Goal: Information Seeking & Learning: Learn about a topic

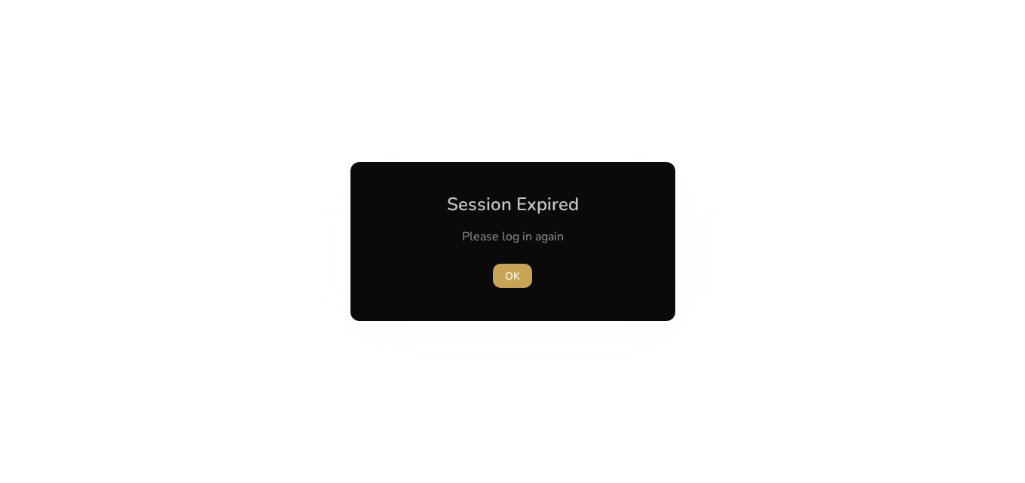
click at [514, 282] on span "OK" at bounding box center [512, 276] width 15 height 16
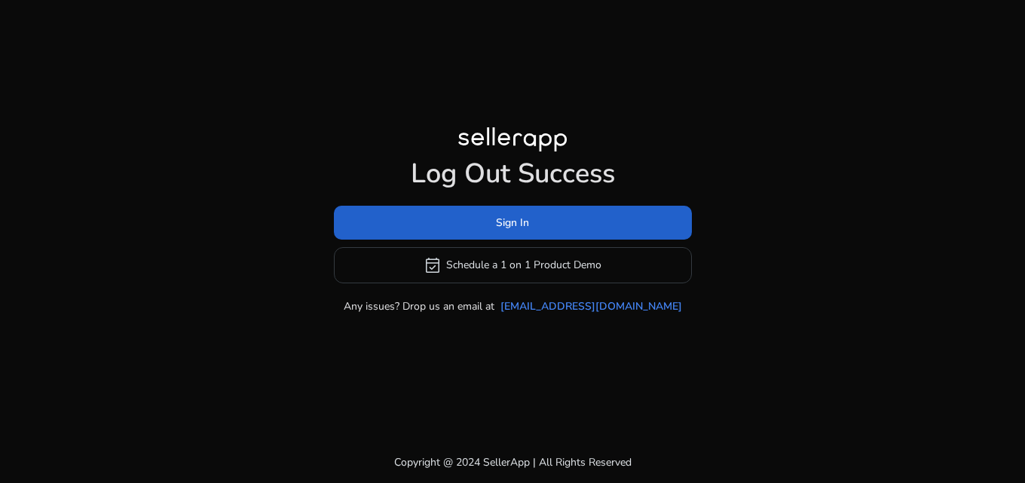
click at [488, 231] on span at bounding box center [513, 222] width 358 height 36
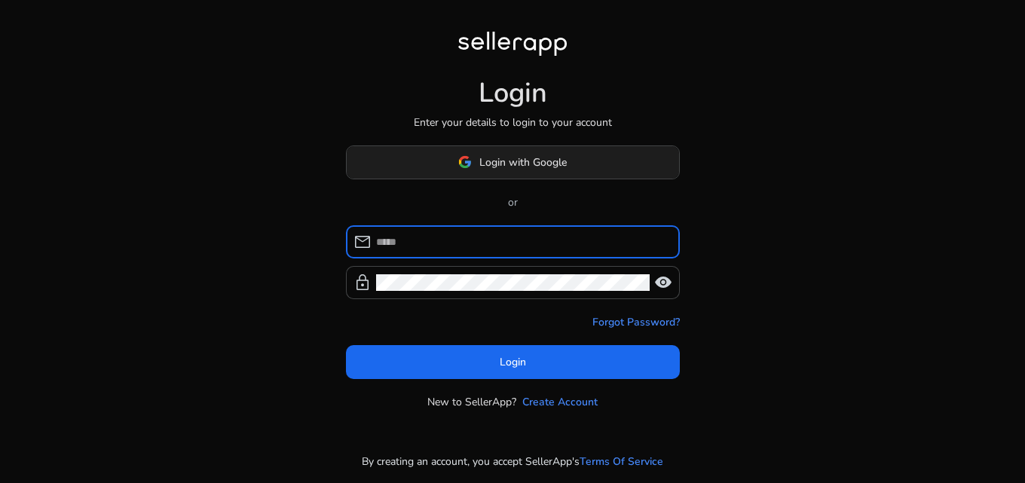
click at [473, 169] on span "Login with Google" at bounding box center [512, 163] width 109 height 16
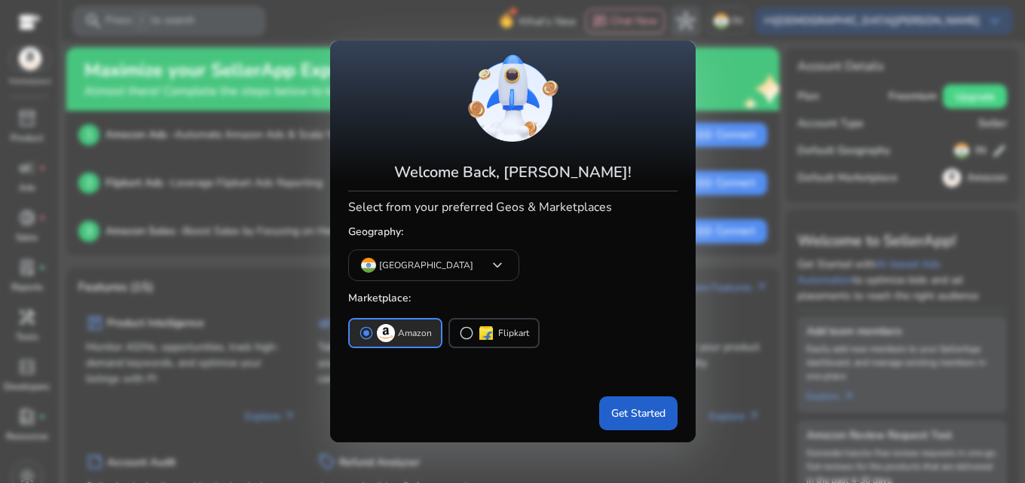
click at [649, 417] on span "Get Started" at bounding box center [638, 414] width 54 height 16
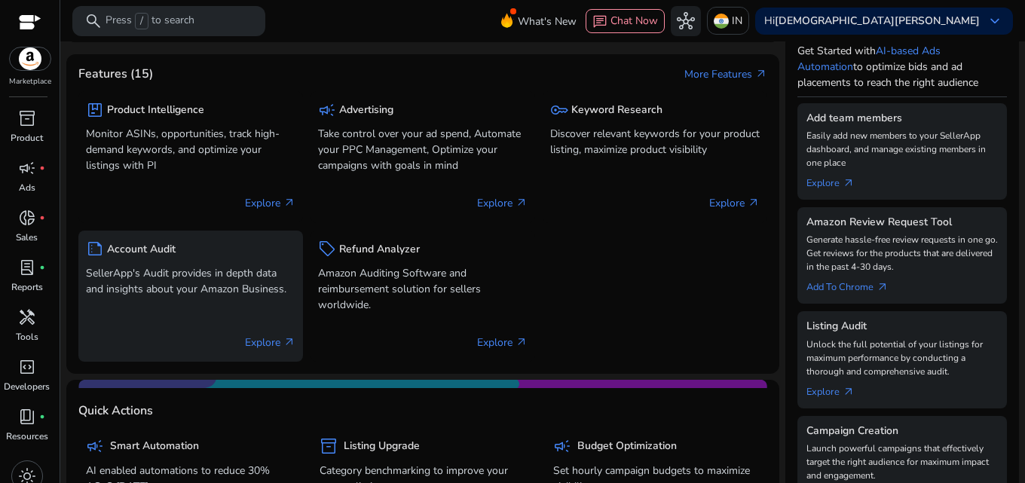
scroll to position [75, 0]
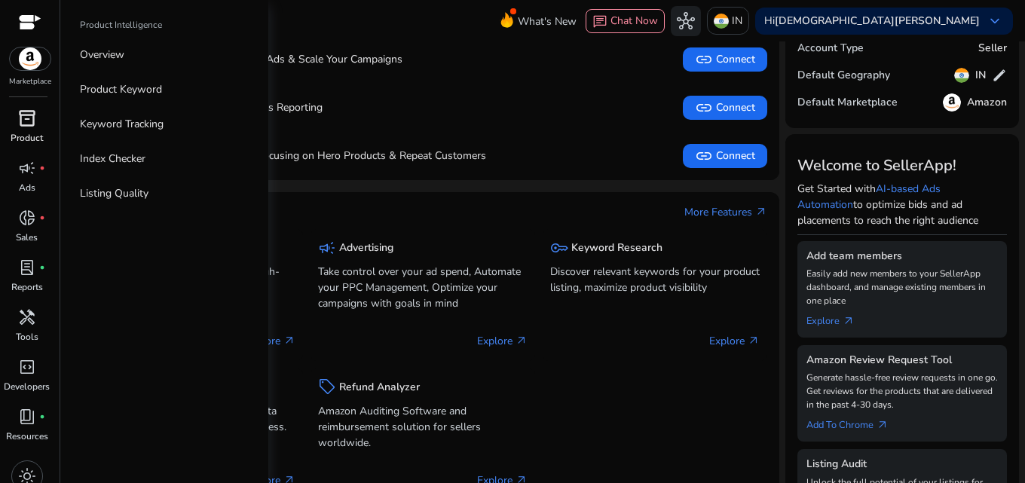
click at [18, 136] on p "Product" at bounding box center [27, 138] width 32 height 14
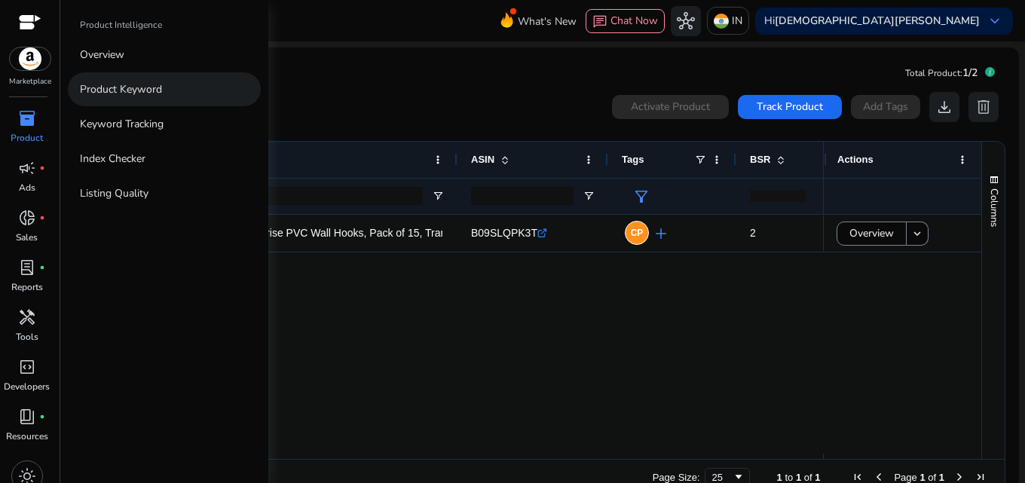
click at [79, 94] on link "Product Keyword" at bounding box center [164, 89] width 193 height 34
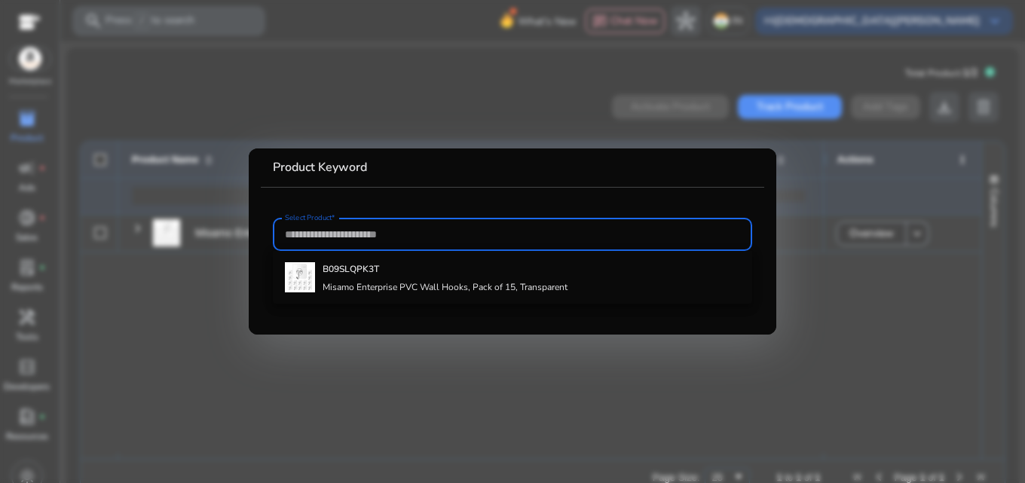
click at [158, 109] on div at bounding box center [512, 241] width 1025 height 483
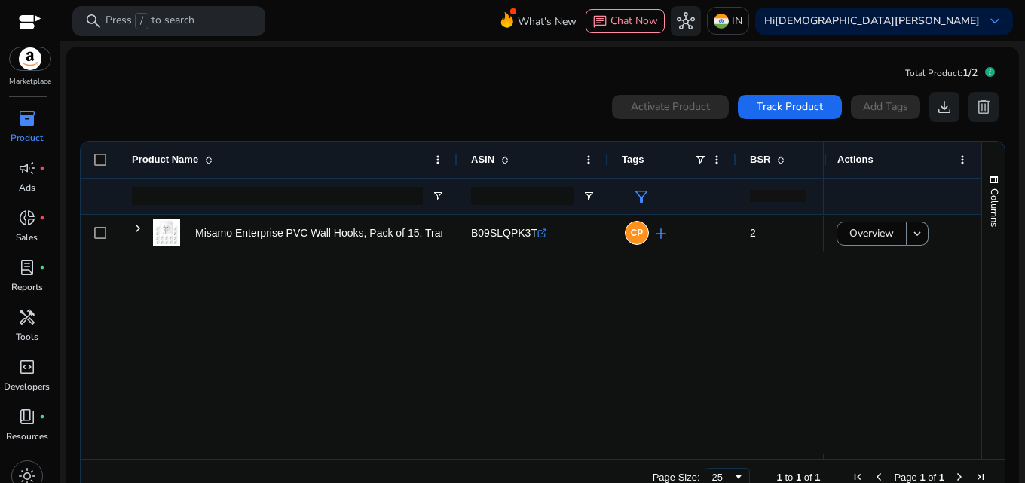
click at [37, 136] on p "Product" at bounding box center [27, 138] width 32 height 14
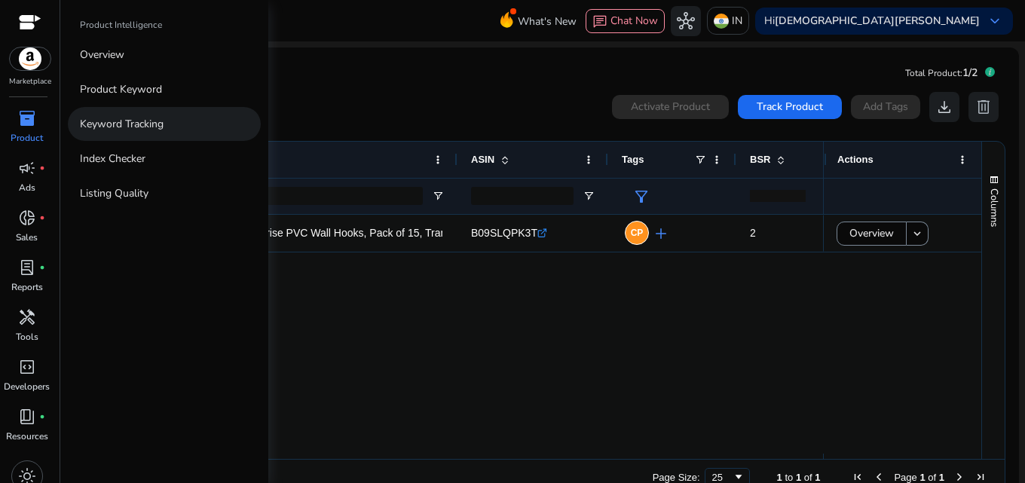
click at [84, 132] on link "Keyword Tracking" at bounding box center [164, 124] width 193 height 34
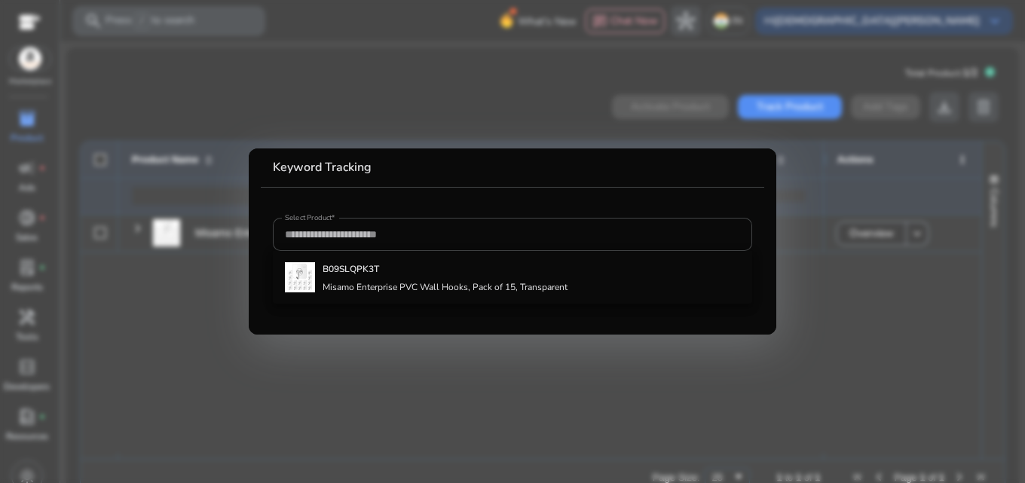
click at [124, 141] on div at bounding box center [512, 241] width 1025 height 483
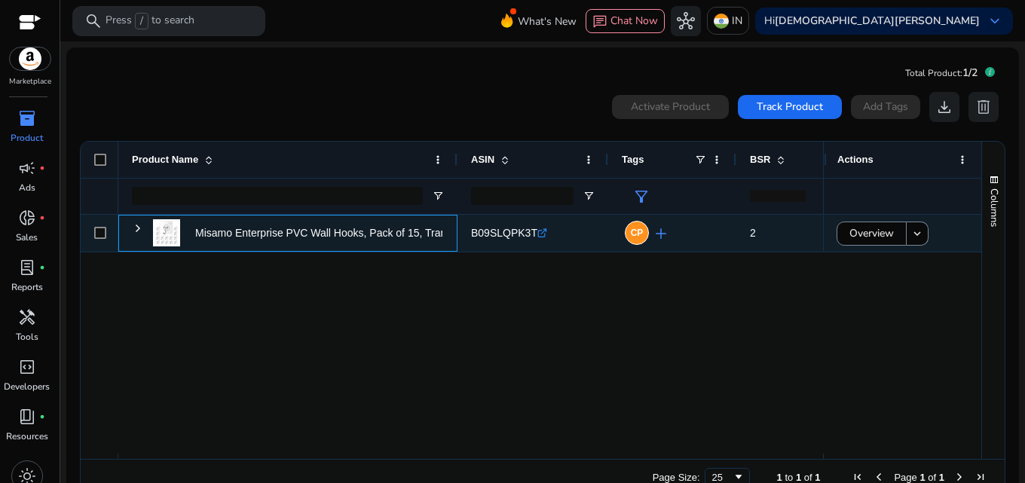
click at [176, 227] on img at bounding box center [166, 232] width 27 height 27
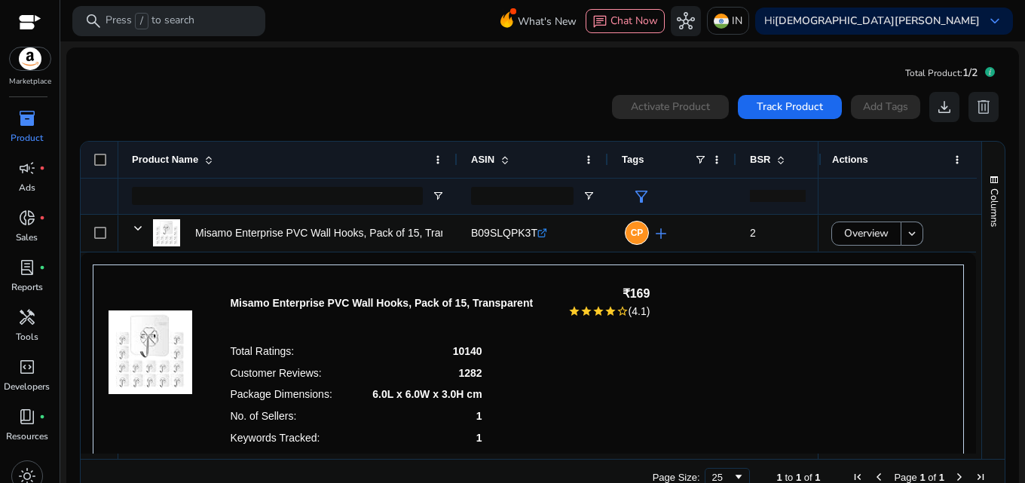
click at [231, 117] on div "0 products selected Activate Product Track Product Add Tags download delete" at bounding box center [542, 107] width 927 height 30
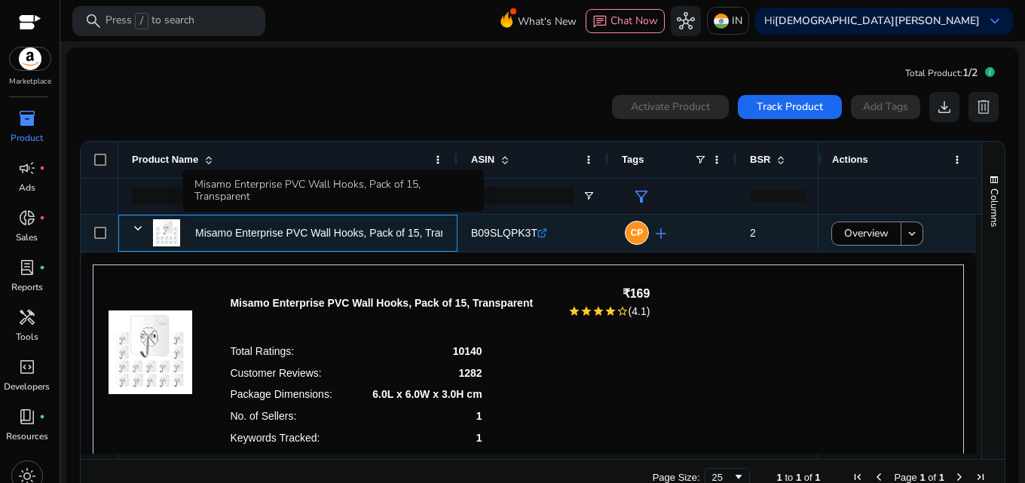
click at [226, 234] on p "Misamo Enterprise PVC Wall Hooks, Pack of 15, Transparent" at bounding box center [338, 233] width 286 height 31
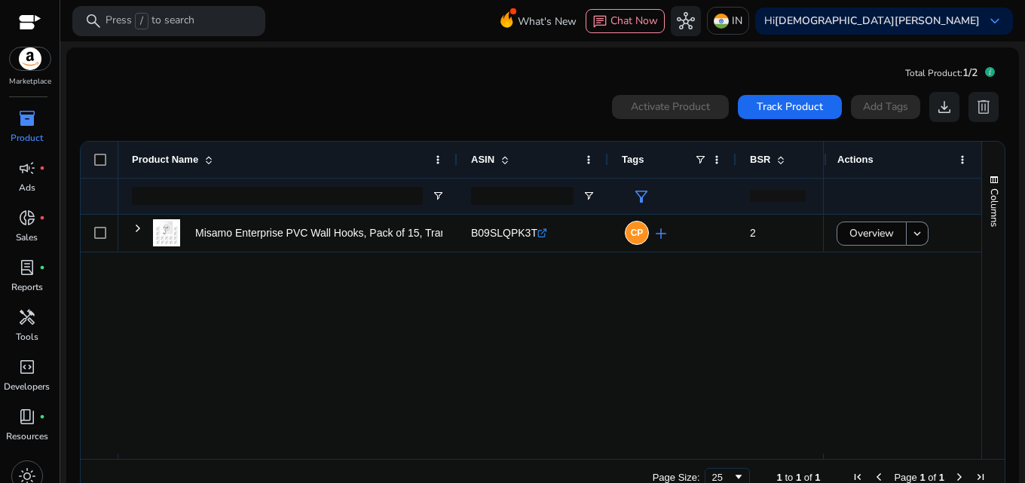
click at [39, 133] on p "Product" at bounding box center [27, 138] width 32 height 14
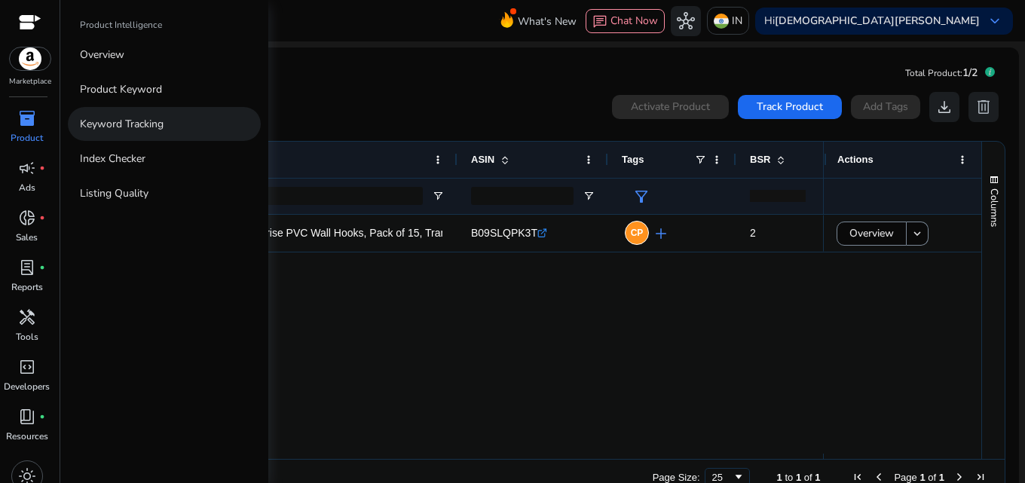
click at [84, 127] on p "Keyword Tracking" at bounding box center [122, 124] width 84 height 16
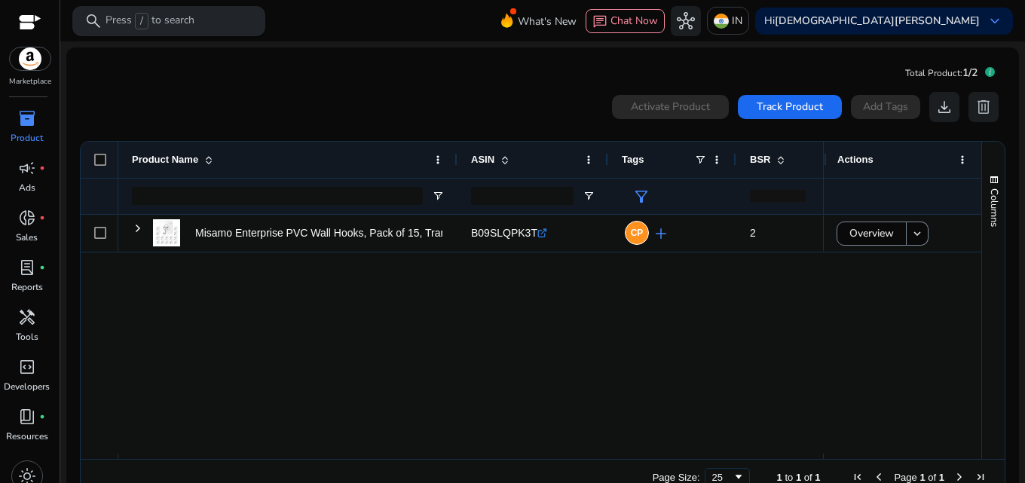
click at [215, 26] on div "search Press / to search" at bounding box center [168, 21] width 193 height 30
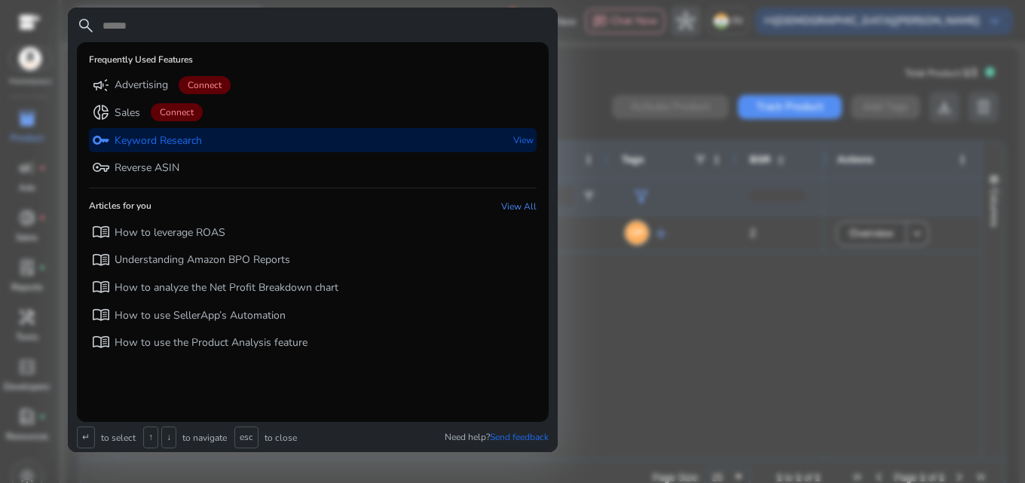
click at [170, 145] on p "Keyword Research" at bounding box center [158, 140] width 87 height 15
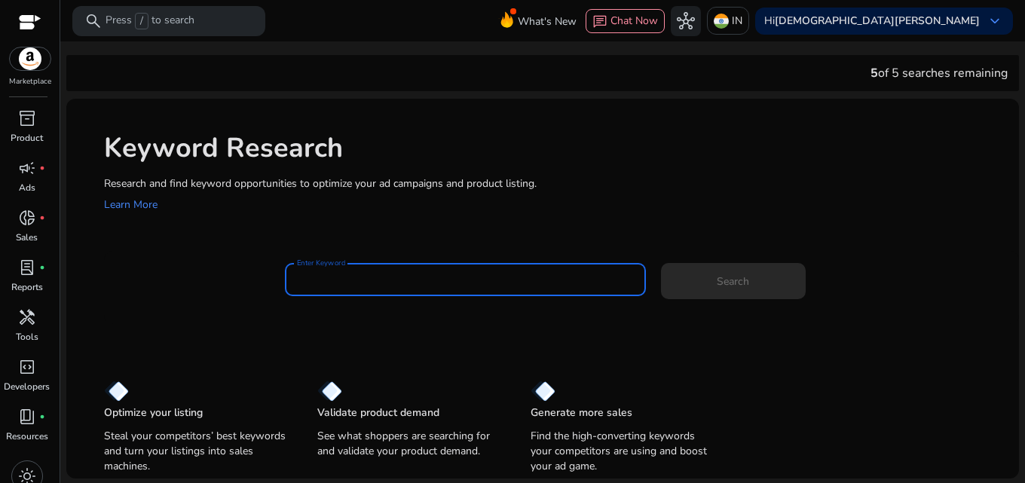
click at [340, 276] on input "Enter Keyword" at bounding box center [465, 279] width 337 height 17
paste input "**********"
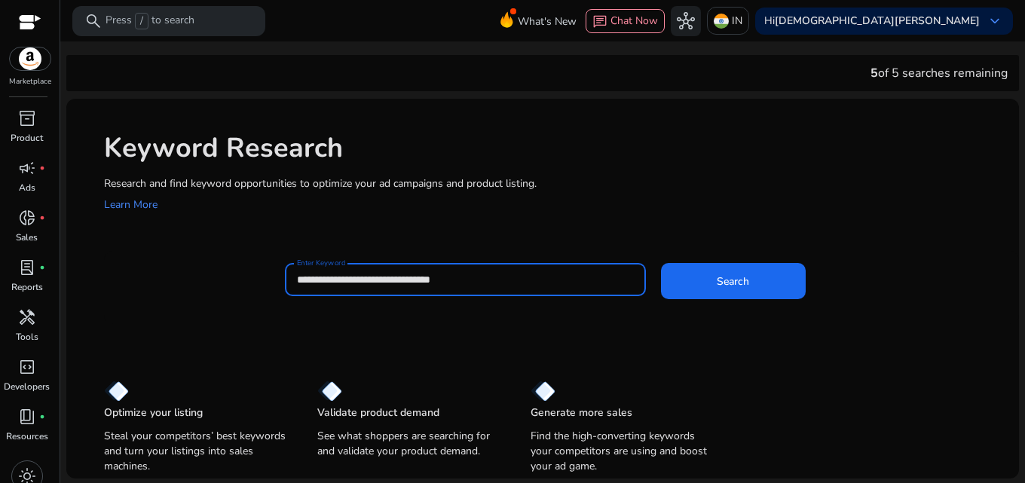
type input "**********"
click at [661, 263] on button "Search" at bounding box center [733, 281] width 145 height 36
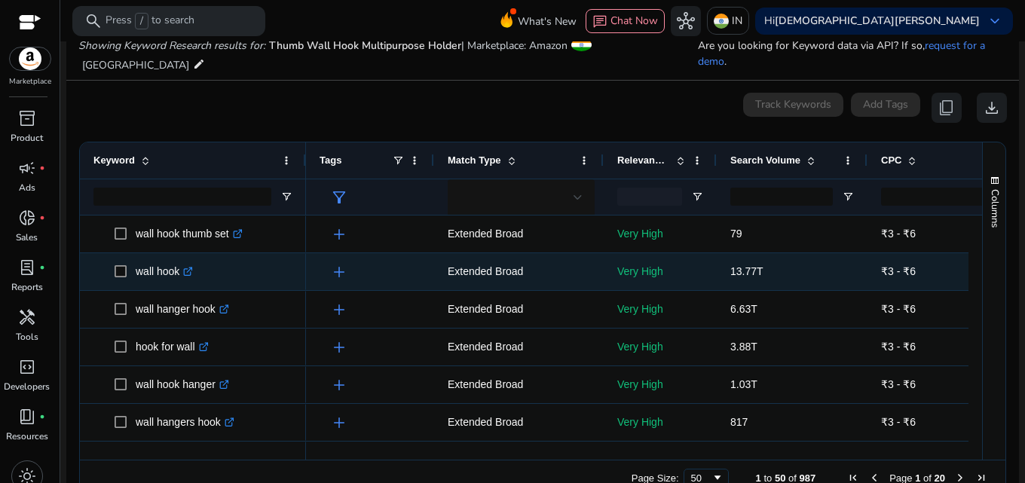
scroll to position [179, 0]
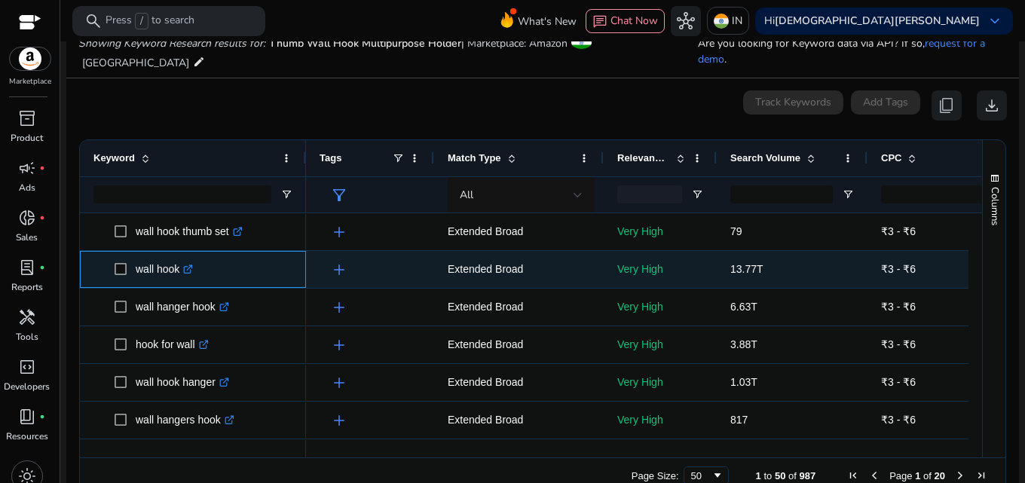
click at [145, 254] on p "wall hook .st0{fill:#2c8af8}" at bounding box center [164, 269] width 57 height 31
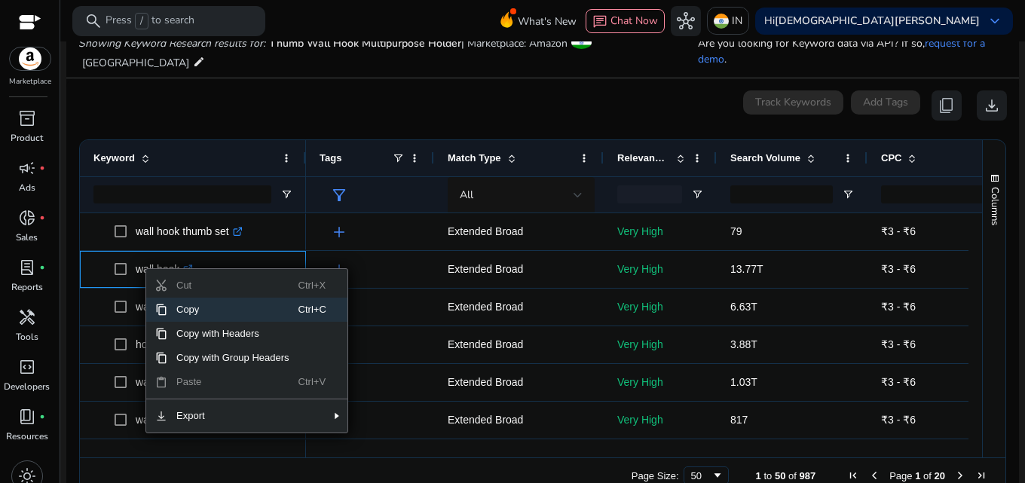
click at [171, 298] on span "Copy" at bounding box center [232, 310] width 131 height 24
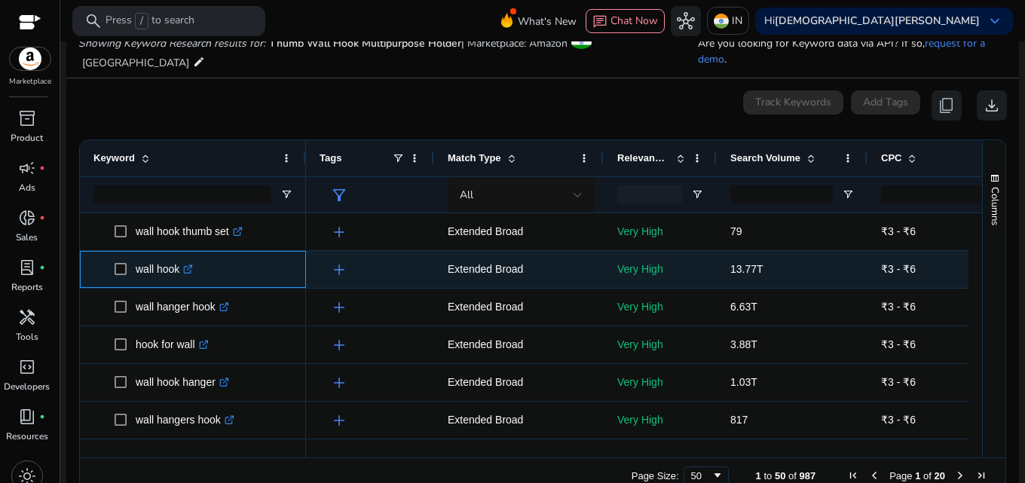
click at [259, 254] on span "wall hook .st0{fill:#2c8af8}" at bounding box center [204, 269] width 178 height 31
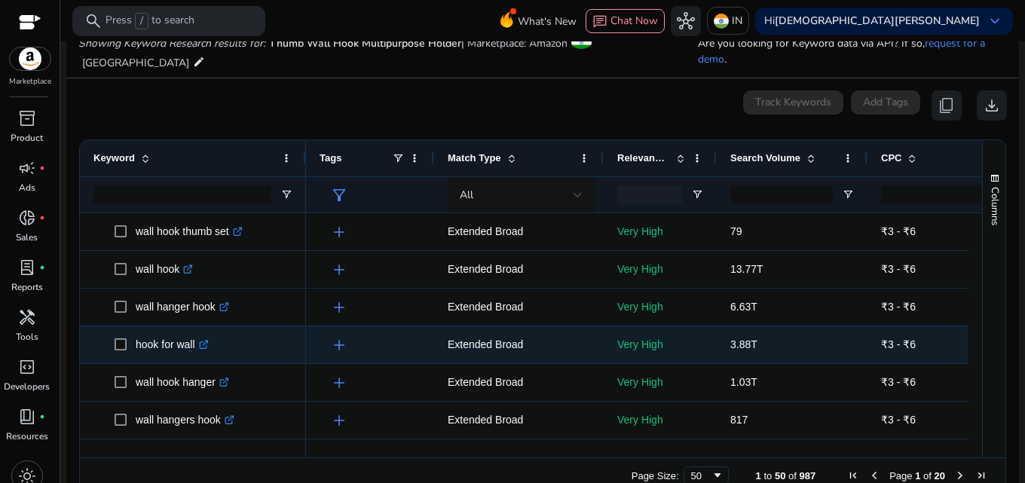
click at [207, 340] on icon at bounding box center [204, 342] width 5 height 5
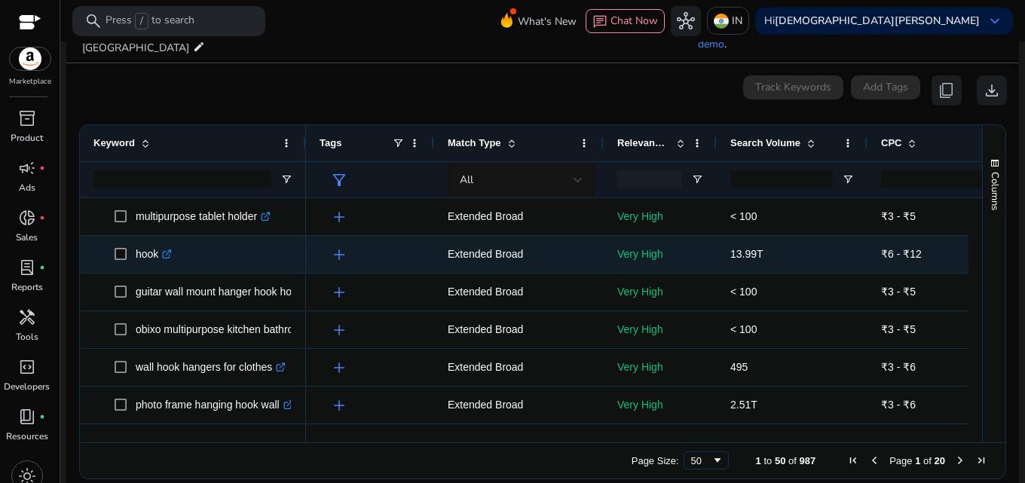
click at [168, 250] on icon ".st0{fill:#2c8af8}" at bounding box center [167, 255] width 10 height 10
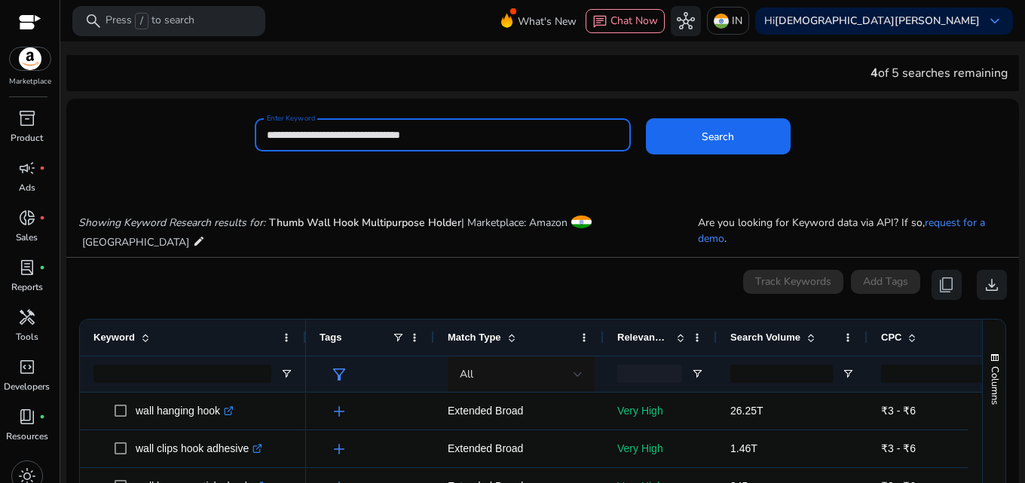
drag, startPoint x: 359, startPoint y: 130, endPoint x: 488, endPoint y: 127, distance: 129.7
click at [488, 127] on input "**********" at bounding box center [443, 135] width 352 height 17
type input "**********"
click at [646, 118] on button "Search" at bounding box center [718, 136] width 145 height 36
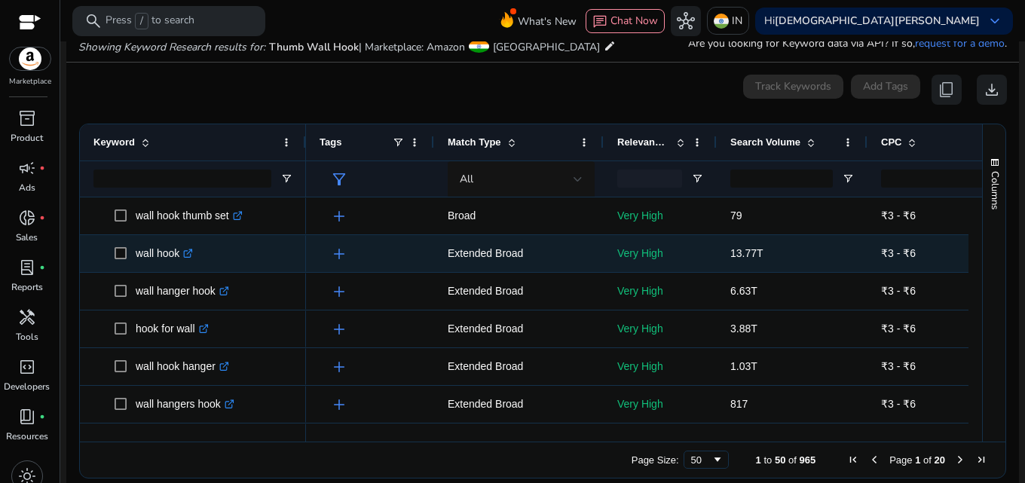
click at [140, 251] on p "wall hook .st0{fill:#2c8af8}" at bounding box center [164, 253] width 57 height 31
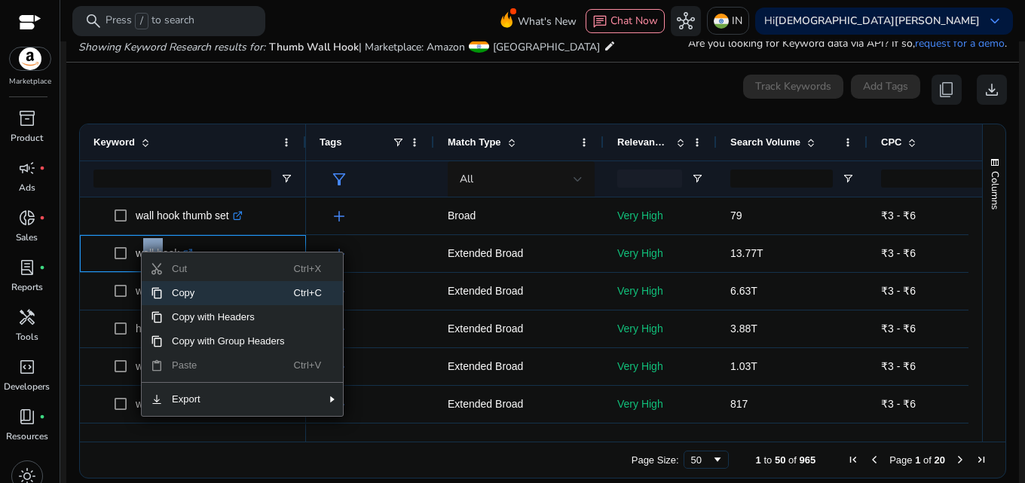
click at [159, 290] on span "Context Menu" at bounding box center [157, 293] width 12 height 12
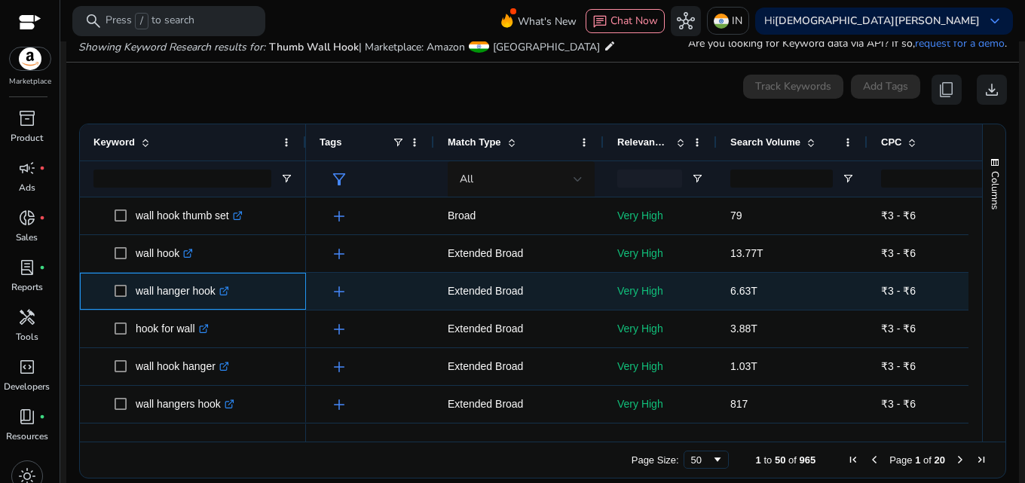
click at [292, 292] on div "wall hanger hook .st0{fill:#2c8af8}" at bounding box center [193, 291] width 226 height 37
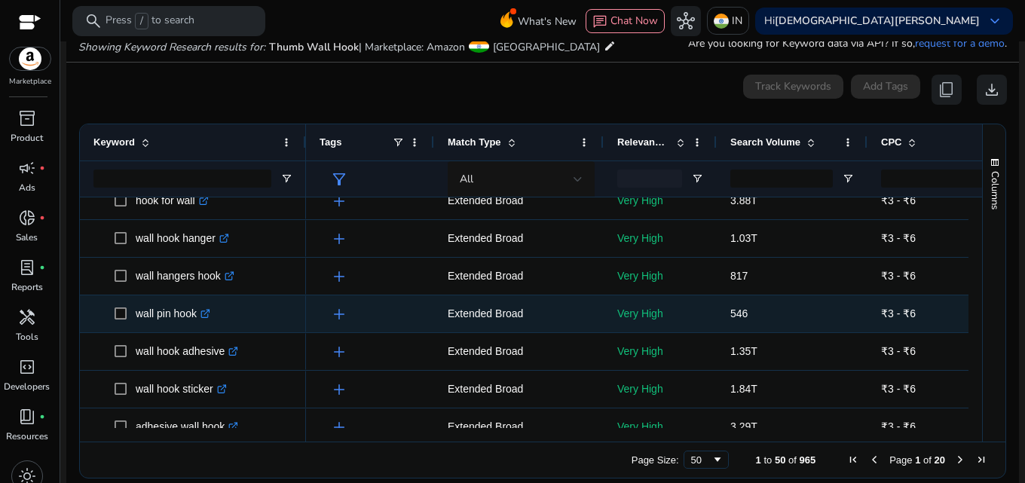
scroll to position [151, 0]
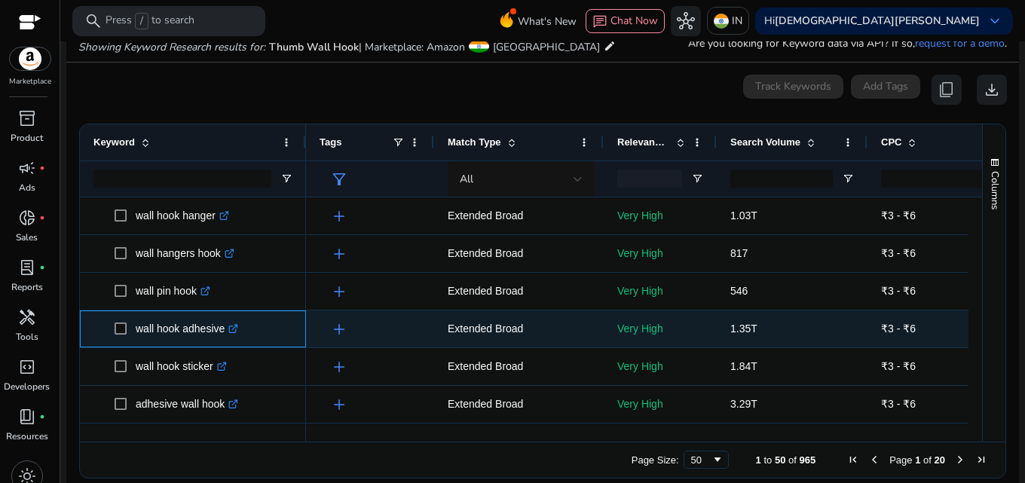
click at [229, 328] on link ".st0{fill:#2c8af8}" at bounding box center [232, 329] width 14 height 12
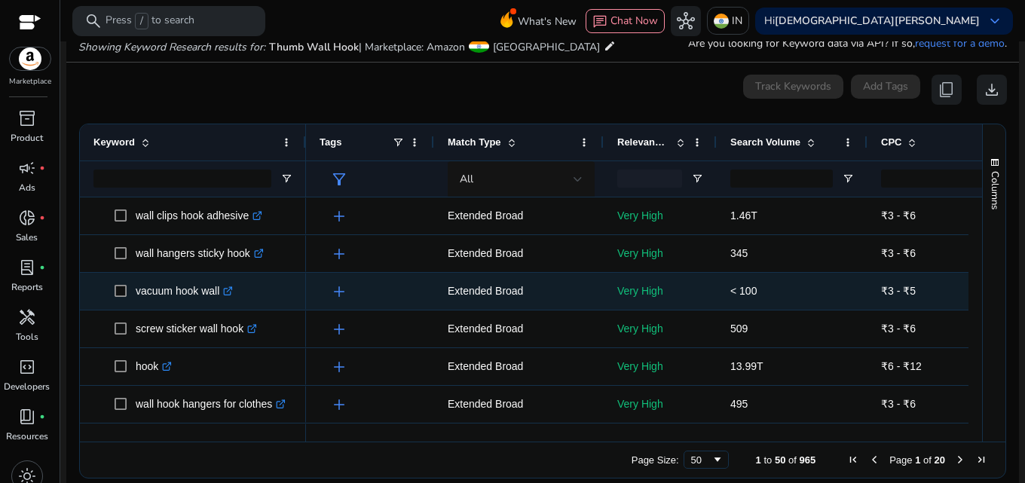
scroll to position [603, 0]
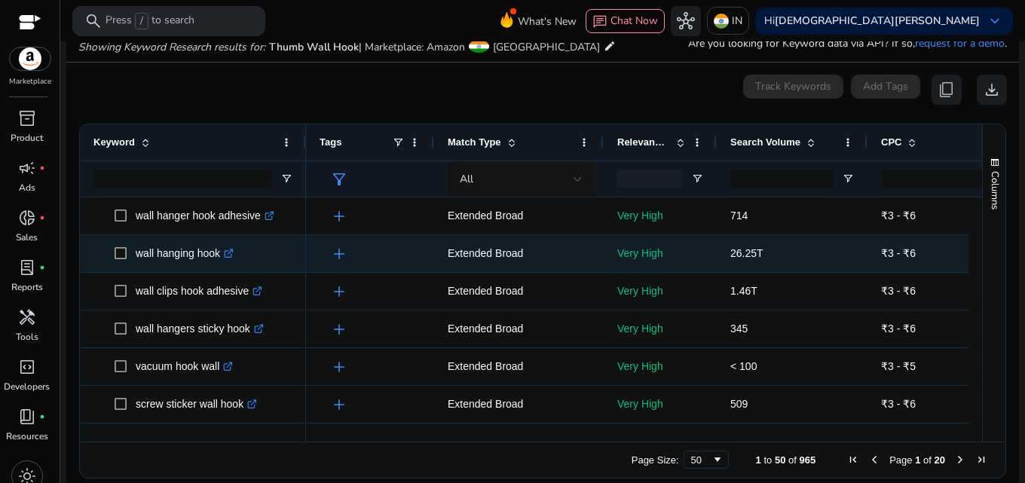
click at [145, 252] on p "wall hanging hook .st0{fill:#2c8af8}" at bounding box center [185, 253] width 98 height 31
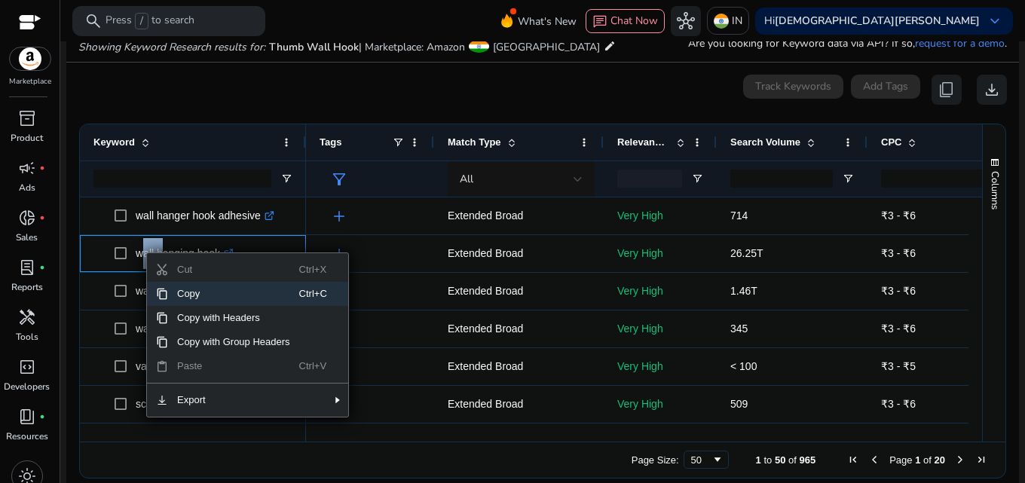
click at [160, 291] on span "Context Menu" at bounding box center [162, 294] width 12 height 12
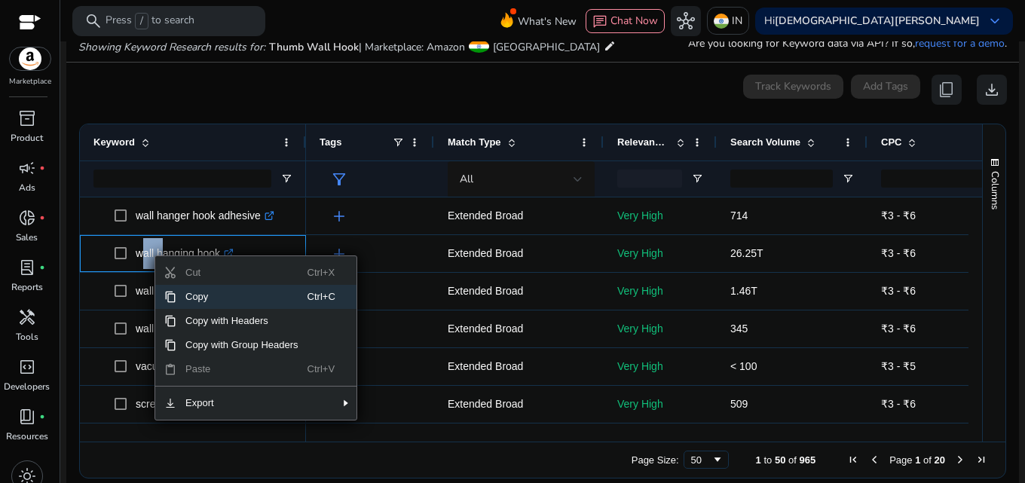
click at [172, 299] on span "Context Menu" at bounding box center [170, 297] width 12 height 12
